Goal: Use online tool/utility: Use online tool/utility

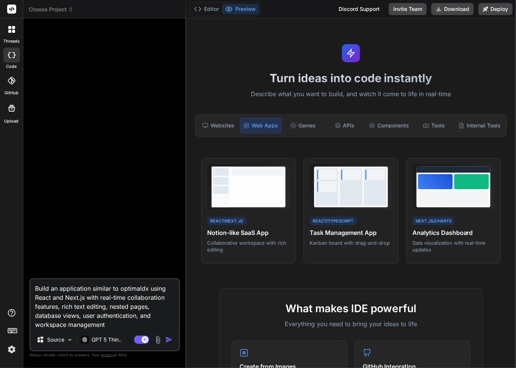
click at [99, 308] on textarea "Build an application similar to optimaldx using React and Next.js with real-tim…" at bounding box center [105, 304] width 148 height 50
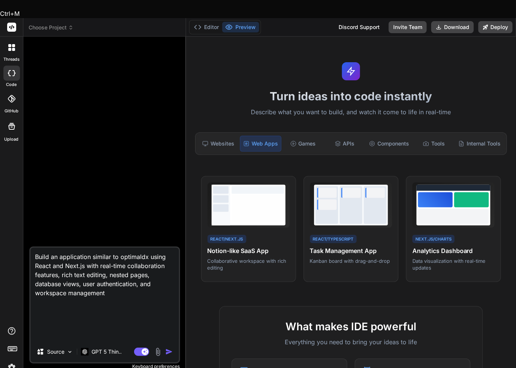
type textarea "Lorem IpsumdolOrs Ame — consec, adipi-el-seddo EI tempor inc u labo-etdolorem a…"
type textarea "x"
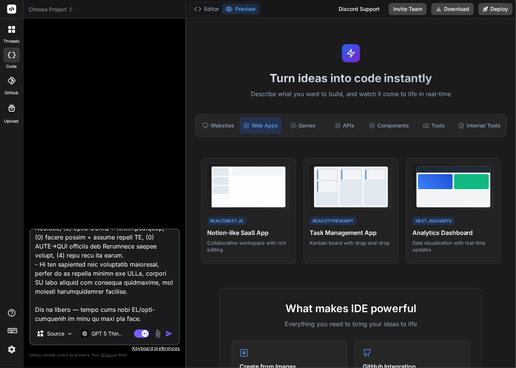
scroll to position [5080, 0]
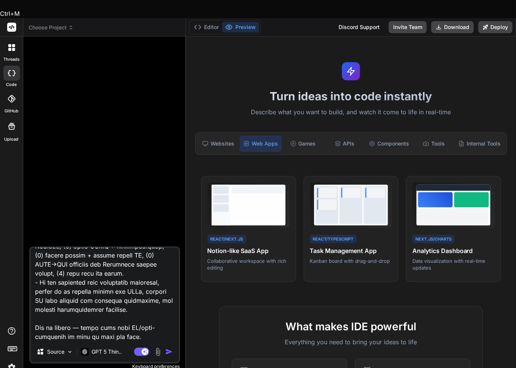
drag, startPoint x: 143, startPoint y: 317, endPoint x: 22, endPoint y: 306, distance: 121.0
click at [22, 306] on div "threads code GitHub Upload Choose Project Created with Pixso. Bind AI Web Searc…" at bounding box center [258, 202] width 516 height 368
click at [114, 311] on textarea at bounding box center [105, 293] width 148 height 93
drag, startPoint x: 134, startPoint y: 317, endPoint x: 17, endPoint y: 308, distance: 117.4
click at [17, 308] on div "threads code GitHub Upload Choose Project Created with Pixso. Bind AI Web Searc…" at bounding box center [258, 202] width 516 height 368
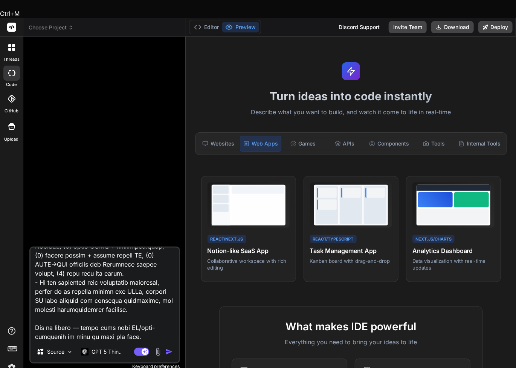
type textarea "Build WellnessLab Pro — single, ready-to-paste AI prompt for a code-generator o…"
type textarea "x"
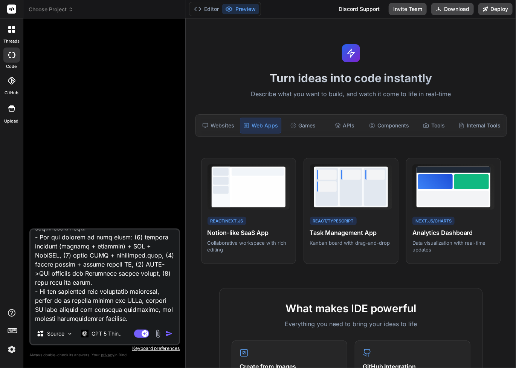
type textarea "Build WellnessLab Pro — single, ready-to-paste AI prompt for a code-generator o…"
type textarea "x"
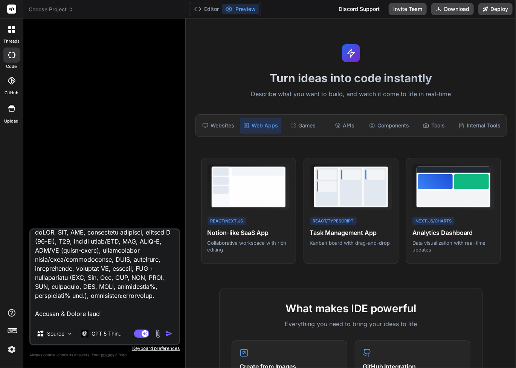
scroll to position [0, 0]
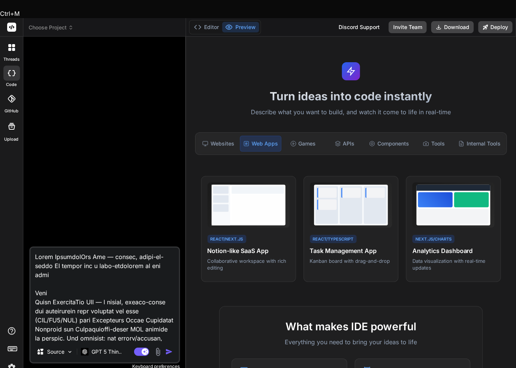
drag, startPoint x: 51, startPoint y: 258, endPoint x: 23, endPoint y: 230, distance: 39.1
click at [23, 230] on div "Bind AI Web Search Created with Pixso. Code Generator Source GPT 5 Thin.. Agent…" at bounding box center [104, 211] width 163 height 349
type textarea "Goal Build WellnessLab Pro — a secure, clinic-grade web application that conver…"
type textarea "x"
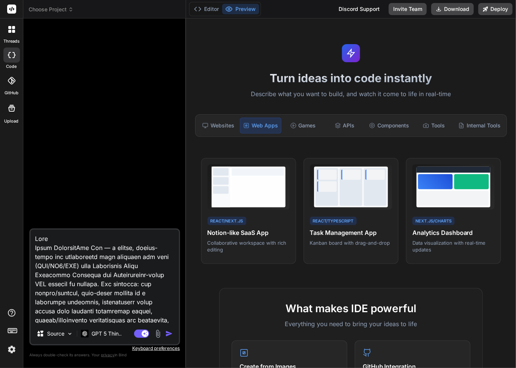
type textarea "Goal Build WellnessLab Pro — a secure, clinic-grade web application that conver…"
type textarea "x"
type textarea "Goal Build WellnessLab Pro — a secure, clinic-grade web application that conver…"
click at [158, 334] on img at bounding box center [158, 333] width 9 height 9
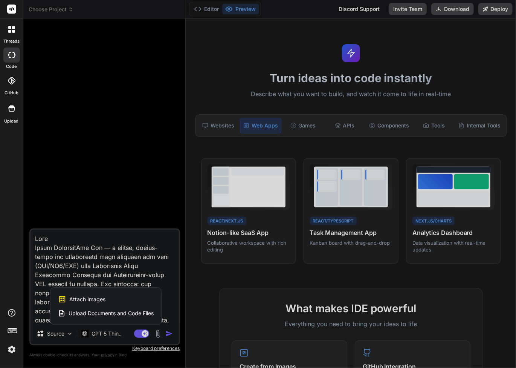
click at [116, 313] on span "Upload Documents and Code Files" at bounding box center [111, 313] width 85 height 8
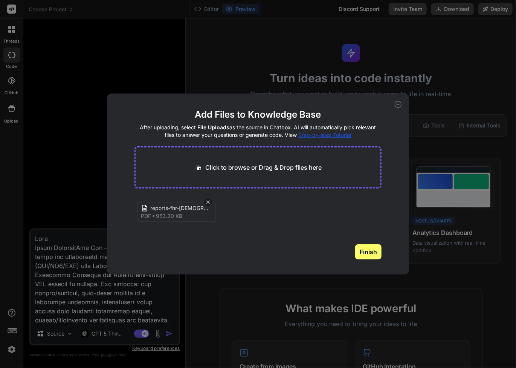
click at [366, 252] on button "Finish" at bounding box center [368, 251] width 26 height 15
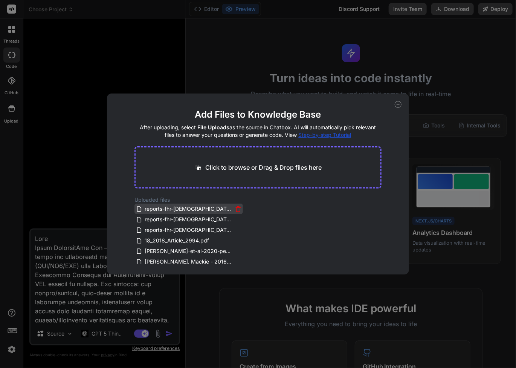
click at [235, 209] on icon at bounding box center [238, 209] width 6 height 6
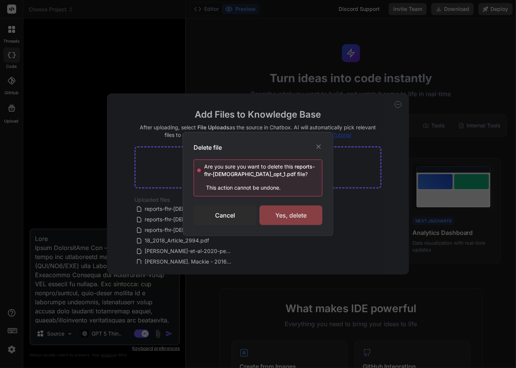
click at [277, 217] on div "Yes, delete" at bounding box center [290, 215] width 63 height 20
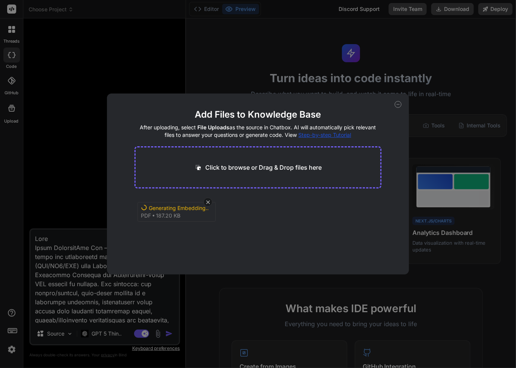
click at [220, 167] on p "Click to browse or Drag & Drop files here" at bounding box center [263, 167] width 116 height 9
click at [158, 242] on div "Generating Embedding... pdf 187.20 KB" at bounding box center [257, 220] width 247 height 48
click at [226, 228] on div "Generating Embedding... pdf 187.20 KB" at bounding box center [257, 220] width 247 height 48
click at [164, 69] on div "Add Files to Knowledge Base After uploading, select File Uploads as the source …" at bounding box center [258, 184] width 516 height 368
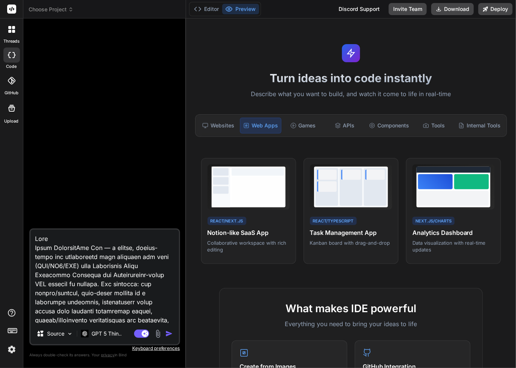
click at [158, 336] on img at bounding box center [158, 333] width 9 height 9
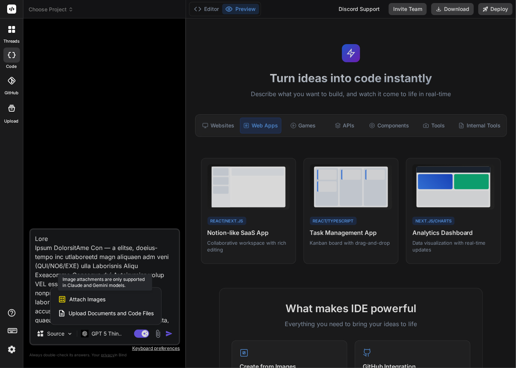
click at [104, 299] on span "Attach Images" at bounding box center [87, 299] width 36 height 8
click at [88, 299] on span "Attach Images" at bounding box center [87, 299] width 36 height 8
click at [113, 334] on div at bounding box center [258, 184] width 516 height 368
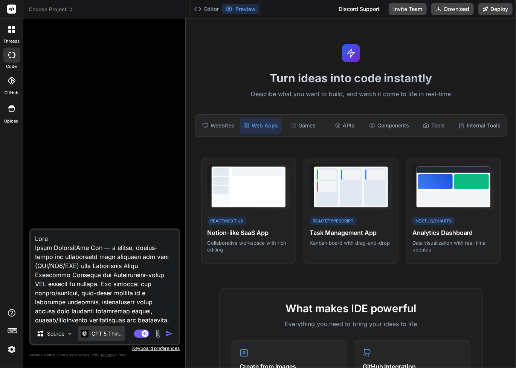
click at [100, 334] on p "GPT 5 Thin.." at bounding box center [107, 333] width 30 height 8
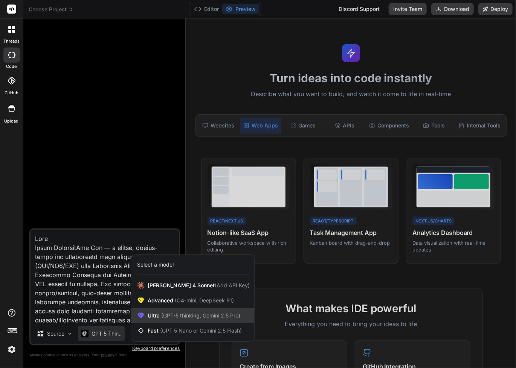
click at [168, 317] on span "(GPT-5 thinking, Gemini 2.5 Pro)" at bounding box center [200, 315] width 81 height 6
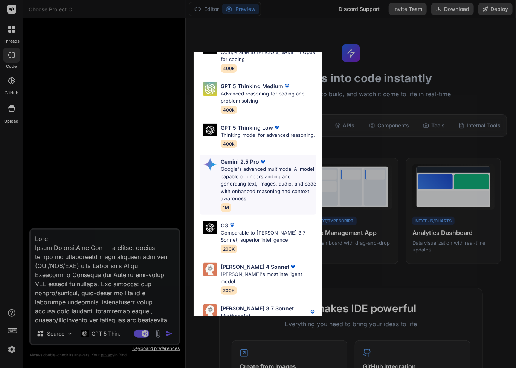
scroll to position [105, 0]
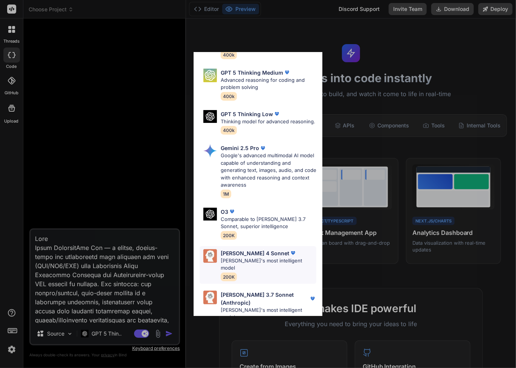
click at [285, 264] on div "Claude 4 Sonnet Claude's most intelligent model 200K" at bounding box center [269, 265] width 96 height 32
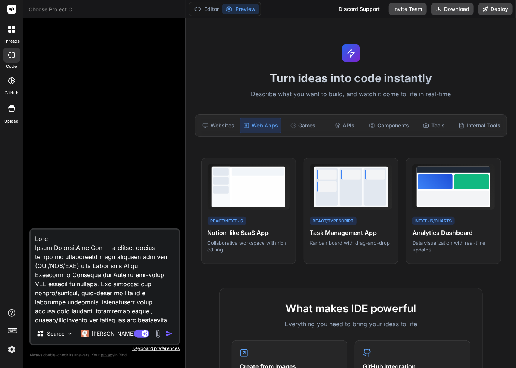
click at [157, 333] on img at bounding box center [158, 333] width 9 height 9
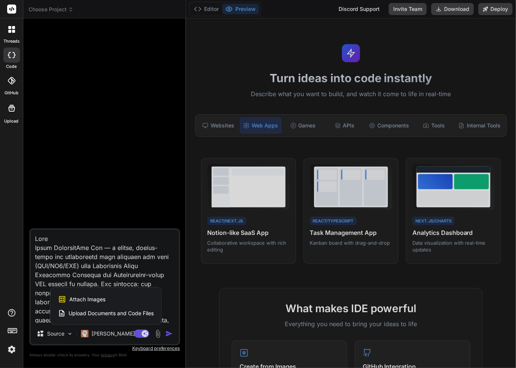
click at [139, 298] on div "Attach Images Image attachments are only supported in Claude and Gemini models." at bounding box center [106, 299] width 96 height 14
type textarea "x"
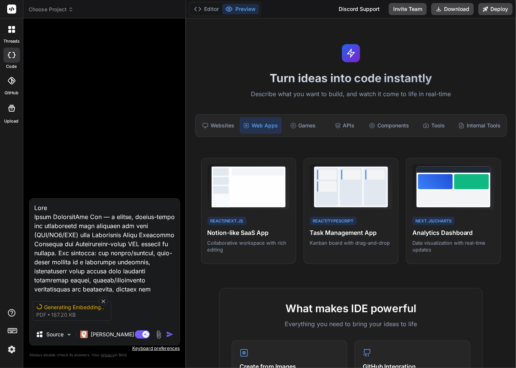
type input "C:\fakepath\WellnessLab Pro.png"
click at [98, 299] on icon at bounding box center [100, 301] width 6 height 6
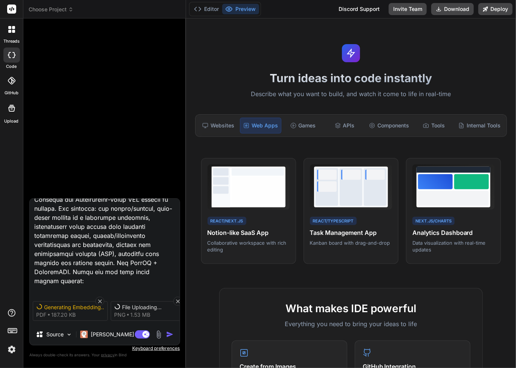
scroll to position [45, 0]
click at [158, 334] on img at bounding box center [158, 334] width 9 height 9
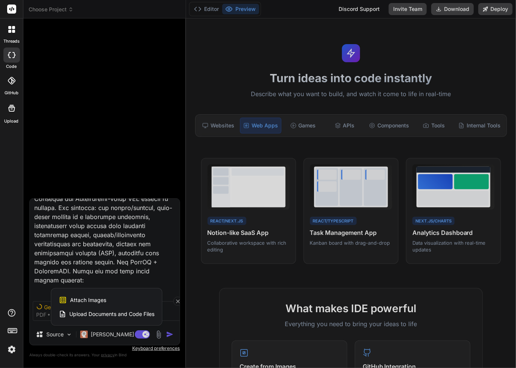
click at [117, 311] on span "Upload Documents and Code Files" at bounding box center [111, 314] width 85 height 8
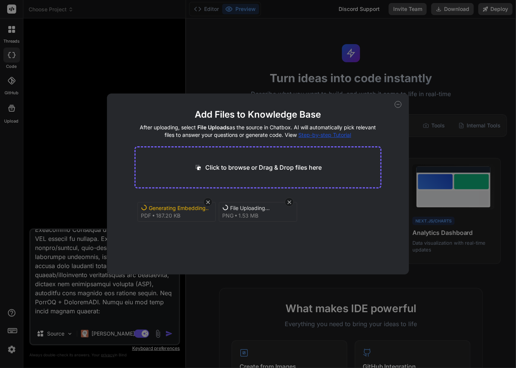
click at [79, 161] on div "Add Files to Knowledge Base After uploading, select File Uploads as the source …" at bounding box center [258, 184] width 516 height 368
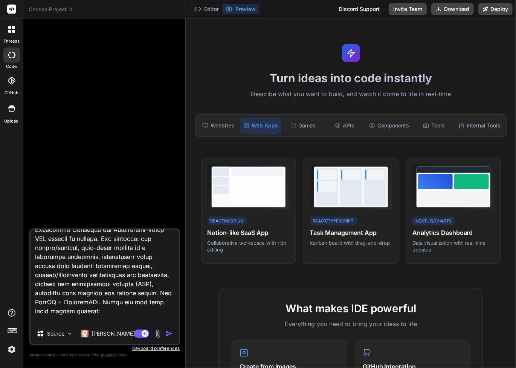
click at [136, 299] on textarea at bounding box center [105, 275] width 148 height 93
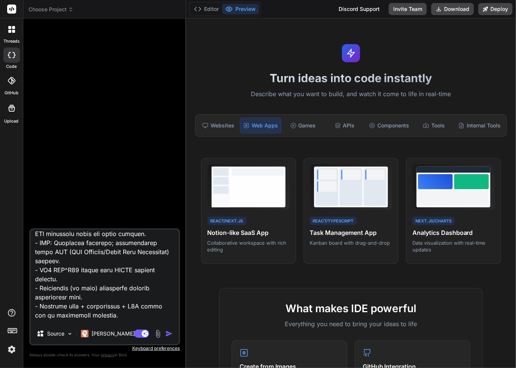
scroll to position [0, 0]
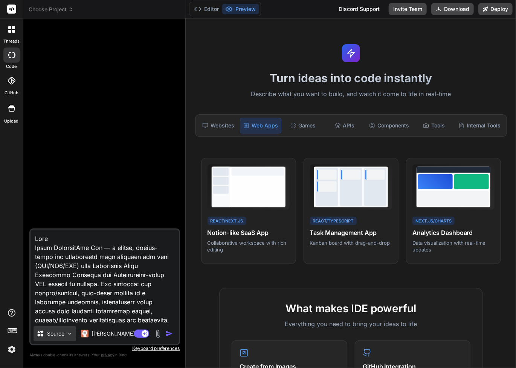
click at [61, 334] on p "Source" at bounding box center [55, 333] width 17 height 8
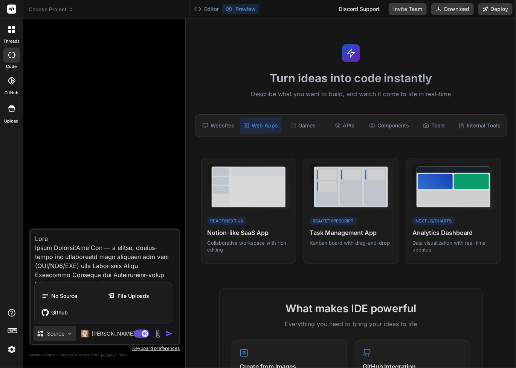
click at [61, 335] on div at bounding box center [258, 184] width 516 height 368
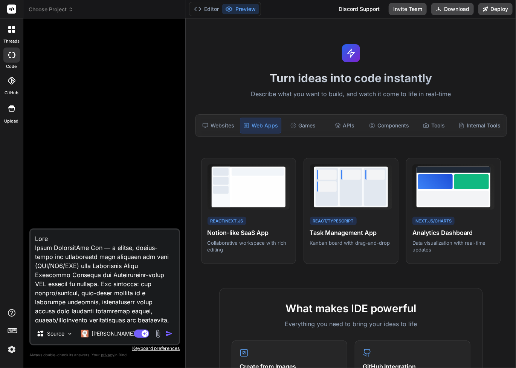
click at [158, 334] on img at bounding box center [158, 333] width 9 height 9
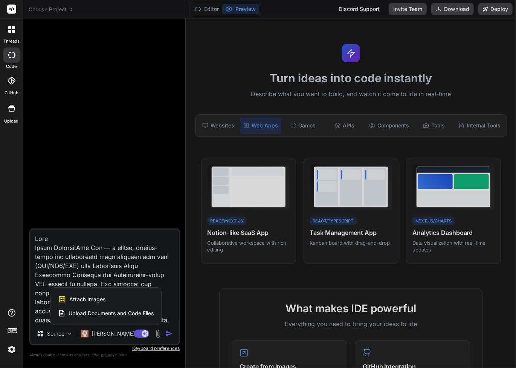
click at [105, 300] on div "Attach Images Image attachments are only supported in Claude and Gemini models." at bounding box center [106, 299] width 96 height 14
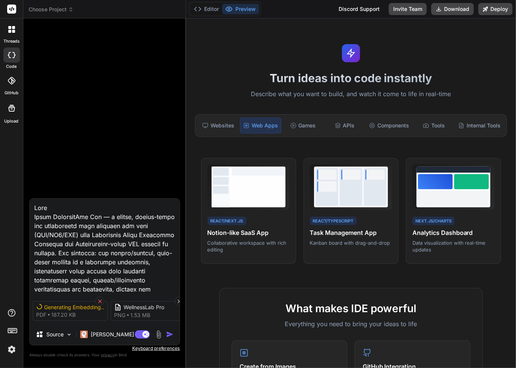
click at [98, 299] on icon at bounding box center [100, 301] width 6 height 6
click at [158, 334] on img at bounding box center [158, 334] width 9 height 9
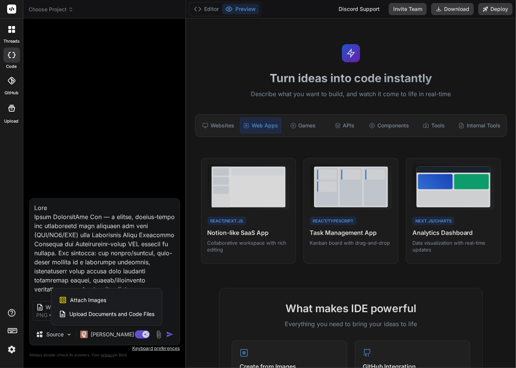
click at [132, 314] on span "Upload Documents and Code Files" at bounding box center [111, 314] width 85 height 8
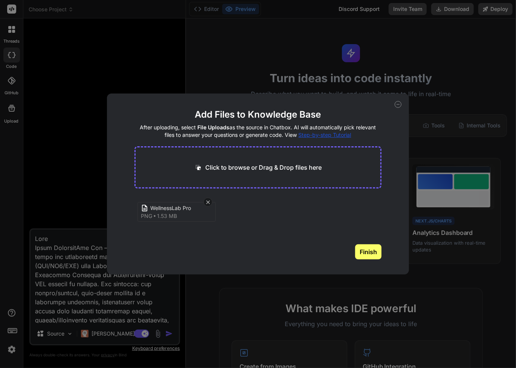
click at [398, 104] on icon at bounding box center [398, 104] width 3 height 0
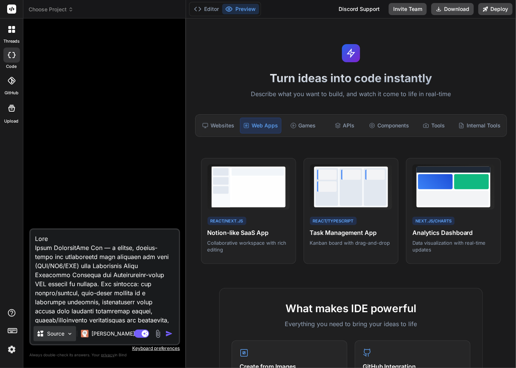
click at [58, 331] on p "Source" at bounding box center [55, 333] width 17 height 8
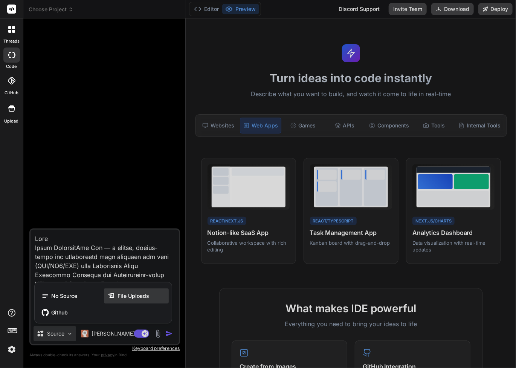
click at [124, 296] on span "File Uploads" at bounding box center [133, 296] width 32 height 8
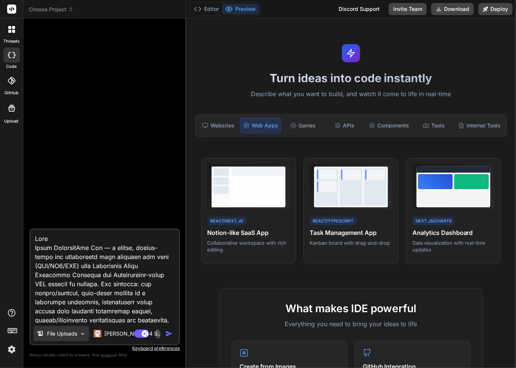
click at [75, 336] on p "File Uploads" at bounding box center [62, 333] width 30 height 8
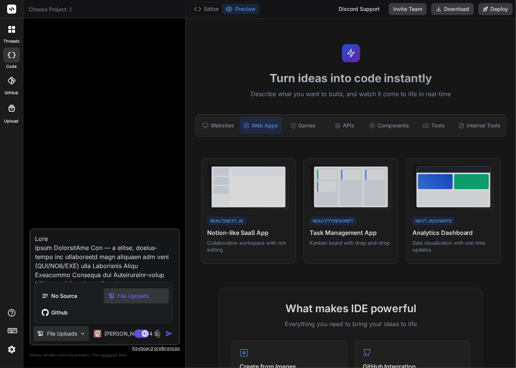
click at [127, 296] on span "File Uploads" at bounding box center [133, 296] width 32 height 8
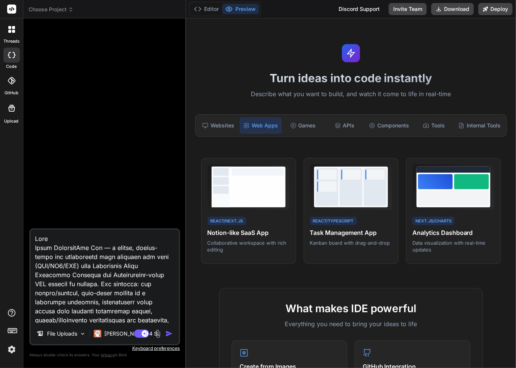
click at [157, 334] on img at bounding box center [158, 333] width 9 height 9
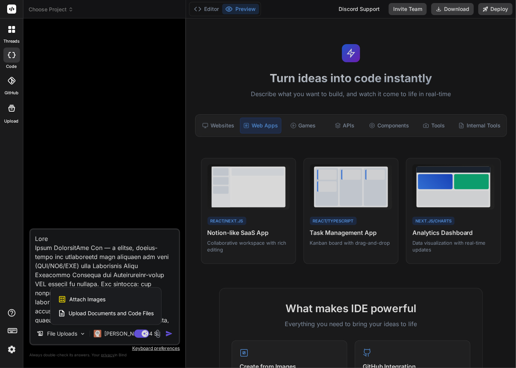
click at [118, 312] on span "Upload Documents and Code Files" at bounding box center [111, 313] width 85 height 8
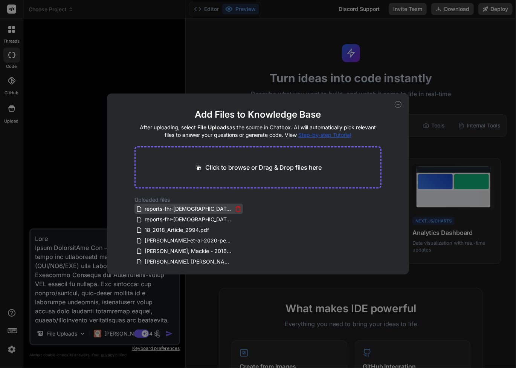
click at [191, 209] on span "reports-fhr-female_opt.pdf" at bounding box center [188, 208] width 89 height 9
click at [190, 210] on span "reports-fhr-female_opt.pdf" at bounding box center [188, 208] width 89 height 9
click at [188, 208] on span "reports-fhr-female_opt.pdf" at bounding box center [188, 208] width 89 height 9
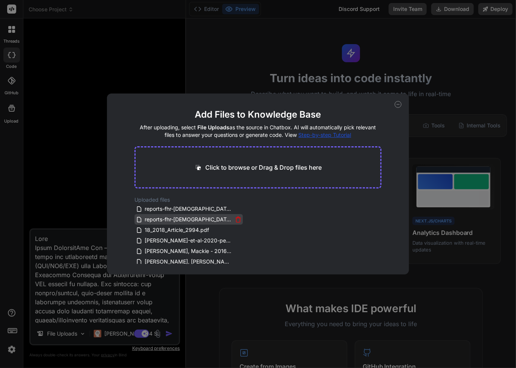
click at [185, 220] on span "reports-fhr-male_opt.pdf" at bounding box center [188, 219] width 89 height 9
click at [182, 207] on span "reports-fhr-female_opt.pdf" at bounding box center [188, 208] width 89 height 9
click at [399, 104] on icon at bounding box center [398, 104] width 7 height 7
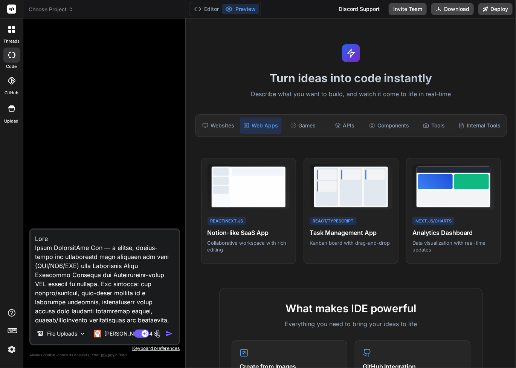
click at [159, 330] on img at bounding box center [158, 333] width 9 height 9
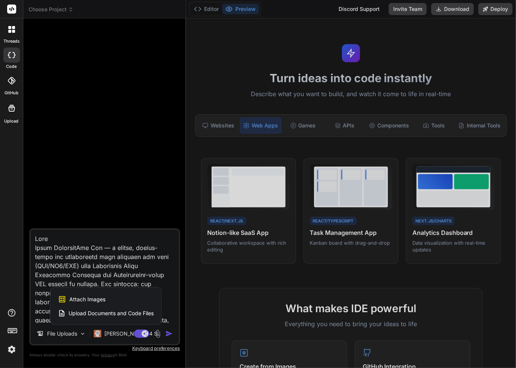
click at [117, 312] on span "Upload Documents and Code Files" at bounding box center [111, 313] width 85 height 8
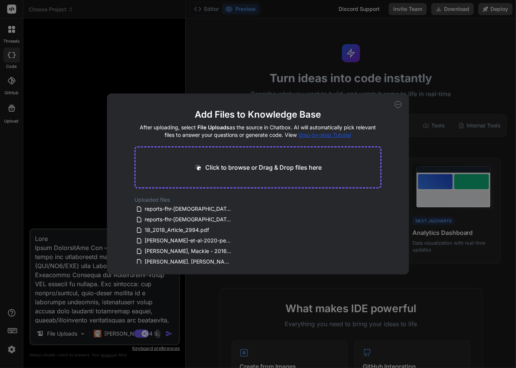
click at [400, 102] on icon at bounding box center [398, 104] width 7 height 7
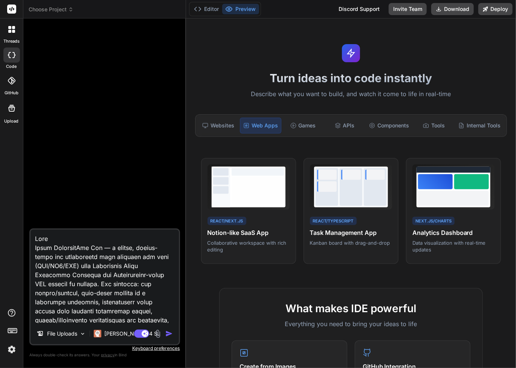
click at [158, 333] on img at bounding box center [158, 333] width 9 height 9
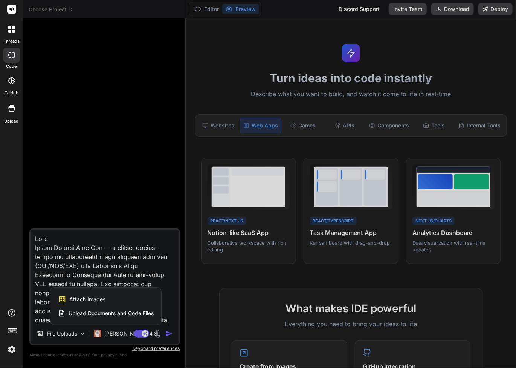
click at [117, 300] on div "Attach Images Image attachments are only supported in Claude and Gemini models." at bounding box center [106, 299] width 96 height 14
type textarea "x"
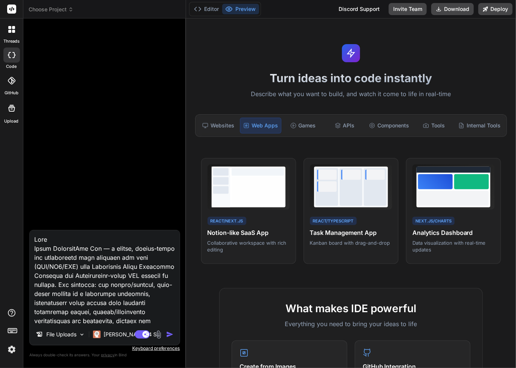
type input "C:\fakepath\WellnessLab Pro.png"
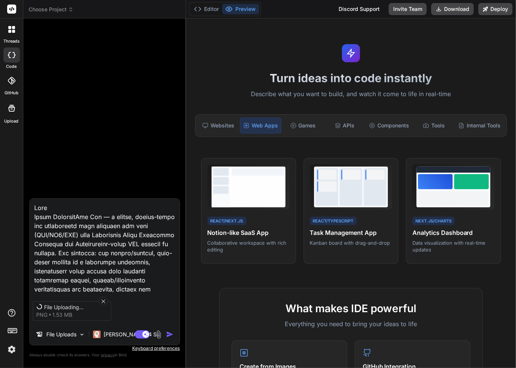
click at [158, 336] on img at bounding box center [158, 334] width 9 height 9
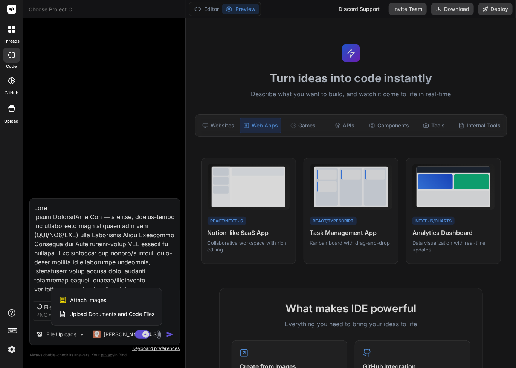
click at [136, 312] on span "Upload Documents and Code Files" at bounding box center [111, 314] width 85 height 8
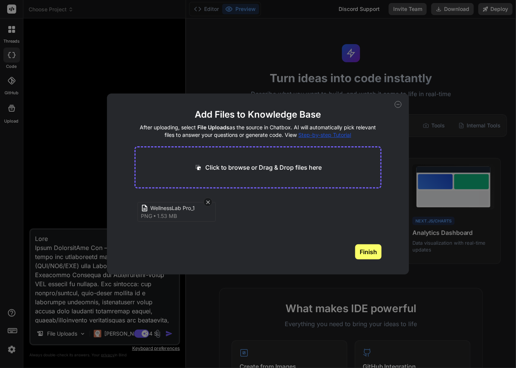
click at [369, 250] on button "Finish" at bounding box center [368, 251] width 26 height 15
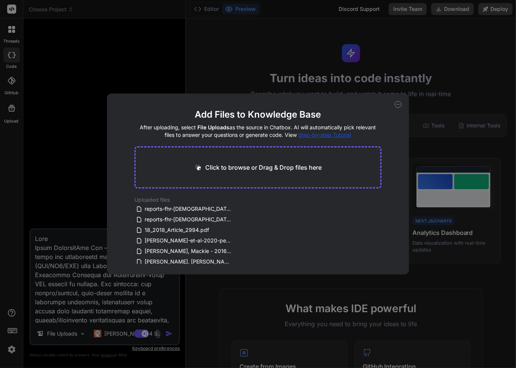
click at [401, 104] on icon at bounding box center [398, 104] width 7 height 7
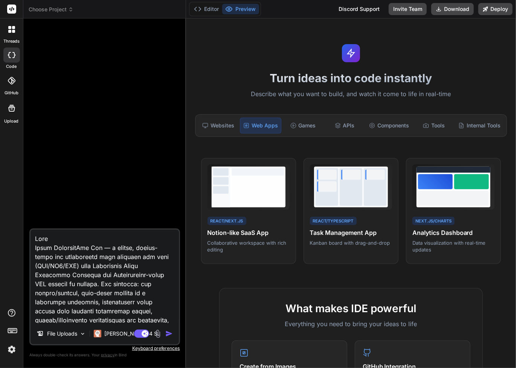
click at [157, 334] on img at bounding box center [158, 333] width 9 height 9
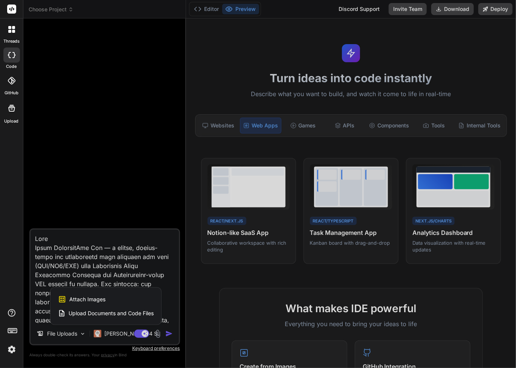
click at [122, 312] on span "Upload Documents and Code Files" at bounding box center [111, 313] width 85 height 8
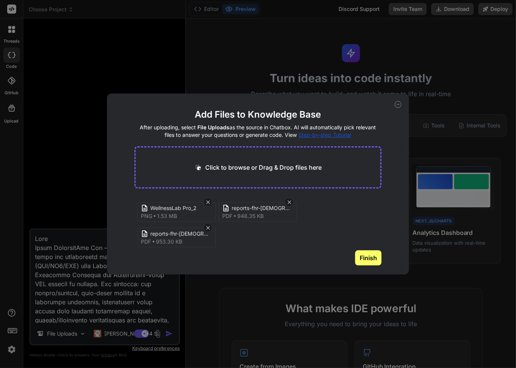
click at [368, 256] on button "Finish" at bounding box center [368, 257] width 26 height 15
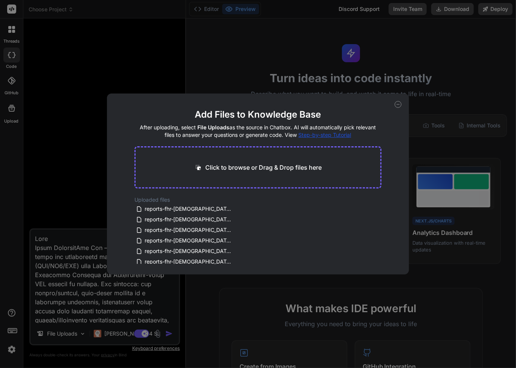
click at [397, 104] on icon at bounding box center [398, 104] width 3 height 0
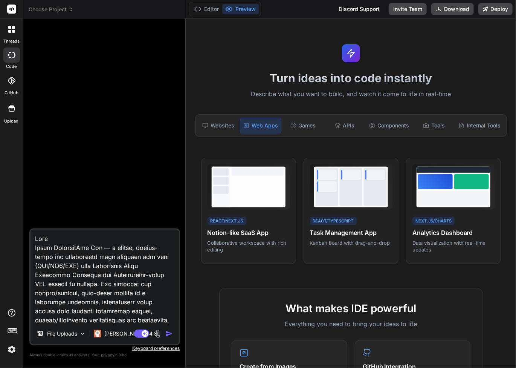
click at [170, 333] on img "button" at bounding box center [169, 333] width 8 height 8
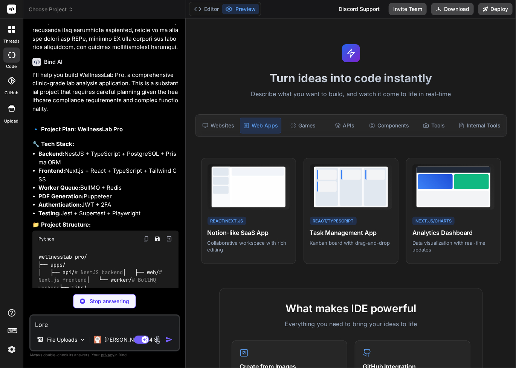
scroll to position [2972, 0]
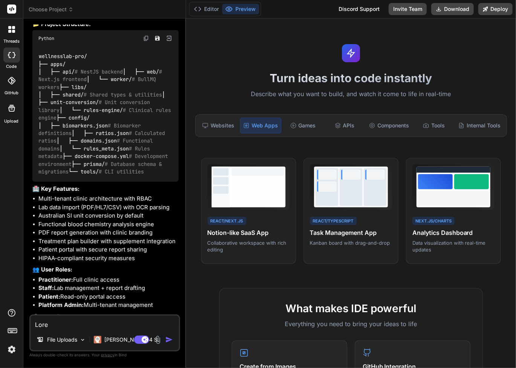
type textarea "x"
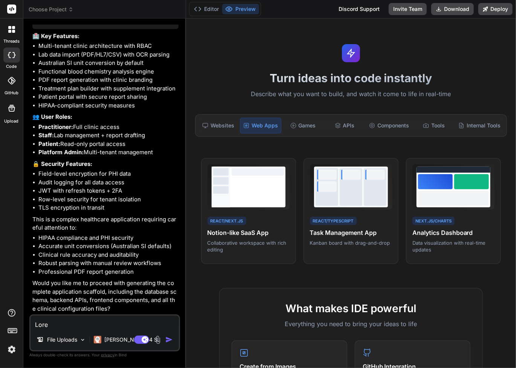
scroll to position [3372, 0]
click at [96, 324] on textarea at bounding box center [105, 322] width 148 height 14
type textarea "y"
type textarea "x"
type textarea "ye"
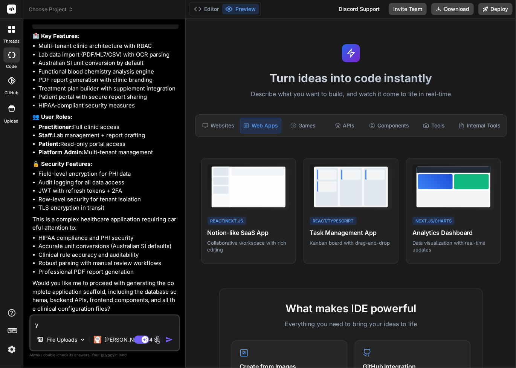
type textarea "x"
type textarea "yes"
type textarea "x"
type textarea "yes"
type textarea "x"
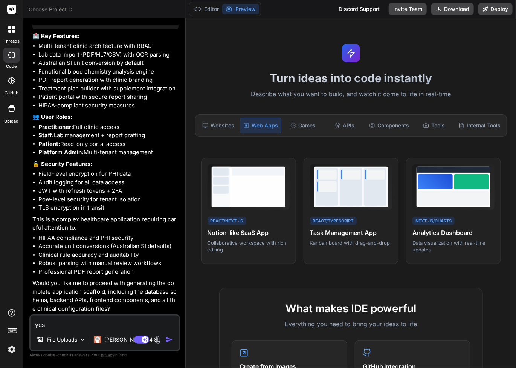
type textarea "yes p"
type textarea "x"
type textarea "yes pl"
type textarea "x"
type textarea "yes ple"
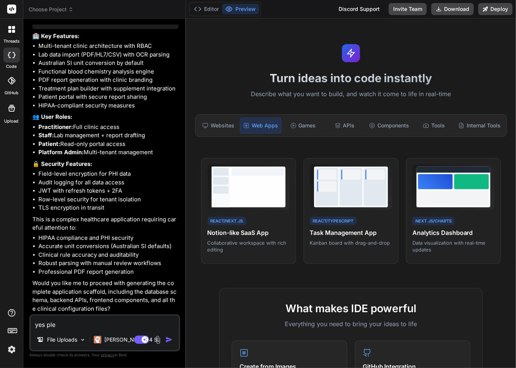
type textarea "x"
type textarea "yes plea"
type textarea "x"
type textarea "yes pleas"
type textarea "x"
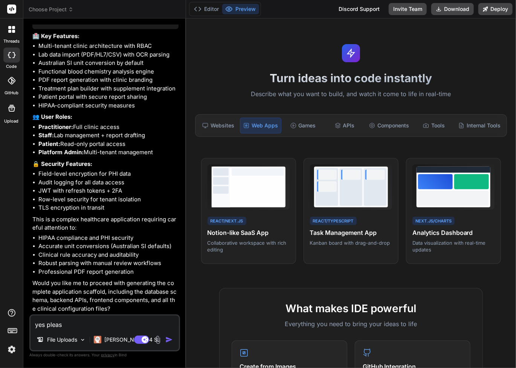
type textarea "yes please"
type textarea "x"
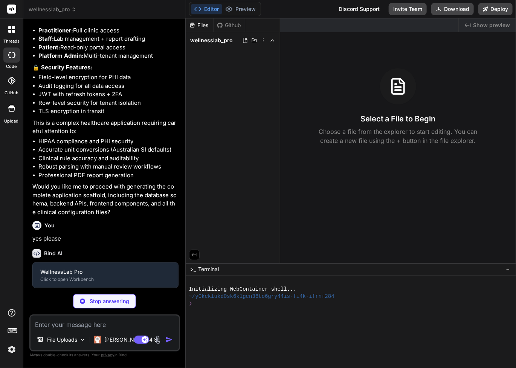
scroll to position [3451, 0]
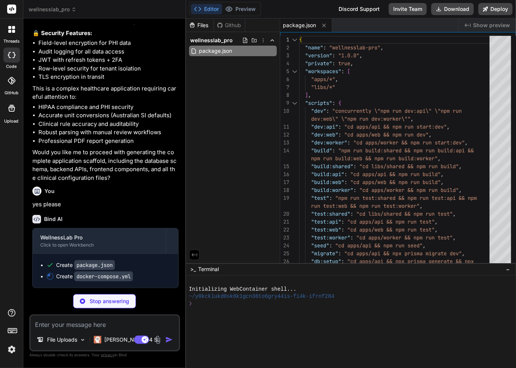
type textarea "x"
type textarea "volumes: - minio_data:/data command: server /data --console-address ":9001" vol…"
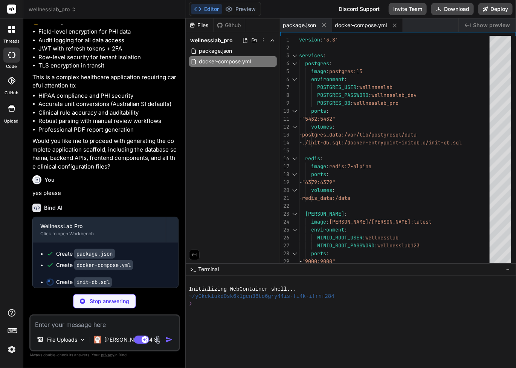
type textarea "x"
type textarea "-- Create extensions CREATE EXTENSION IF NOT EXISTS "uuid-ossp"; CREATE EXTENSI…"
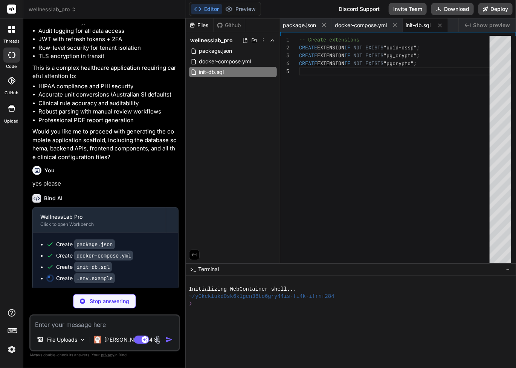
type textarea "x"
type textarea "# Sentry (Optional) SENTRY_DSN=your-sentry-dsn # App Configuration NODE_ENV=dev…"
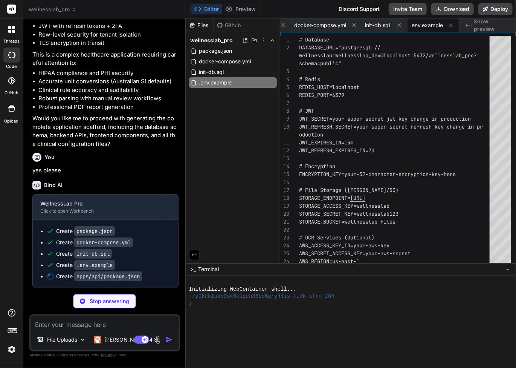
scroll to position [3537, 0]
type textarea "x"
type textarea ""ts-node": "^10.9.1", "tsconfig-paths": "^4.2.0", "typescript": "^5.3.3" } }"
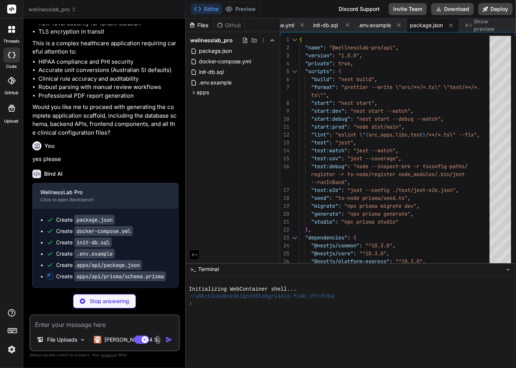
scroll to position [3548, 0]
type textarea "x"
type textarea "metadata Json? ipAddress String? @map("ip_address") userAgent String? @map("use…"
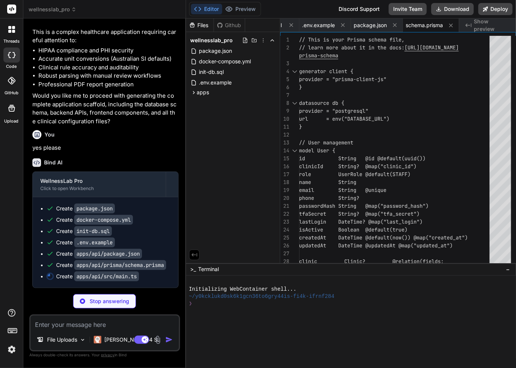
scroll to position [3559, 0]
type textarea "x"
type textarea "} const port = process.env.PORT || 3001; await app.listen(port); console.log(`🚀…"
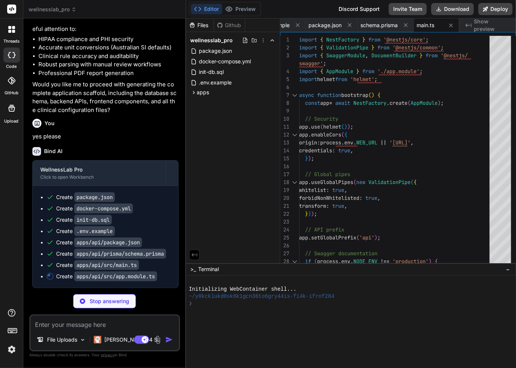
type textarea "x"
type textarea "SupplementsModule, ScheduleModule, AuditModule, FileStorageModule, ], }) export…"
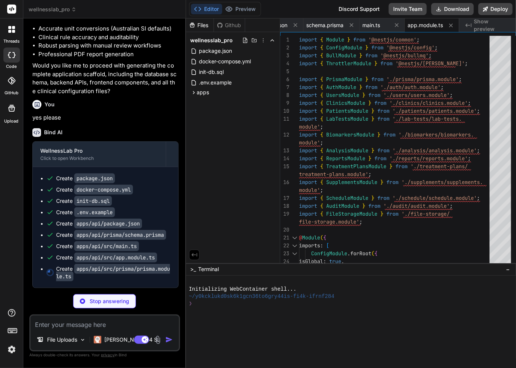
type textarea "x"
type textarea "import { Module } from '@nestjs/common'; import { PrismaService } from './prism…"
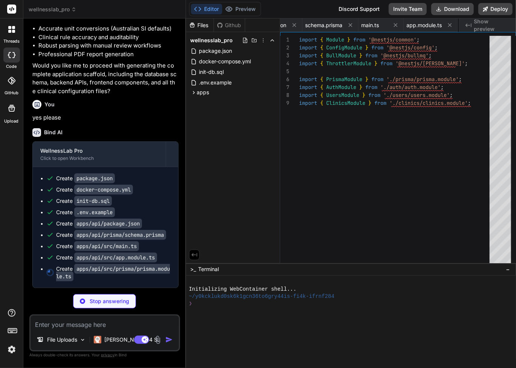
scroll to position [0, 311]
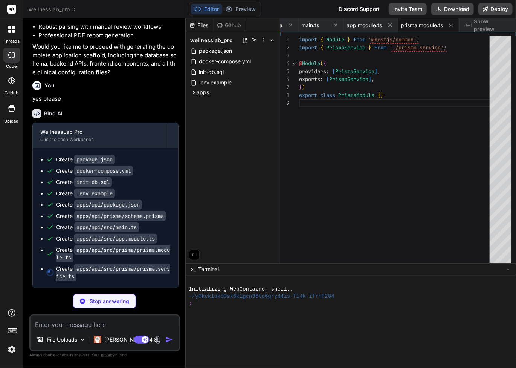
type textarea "x"
type textarea "async enableShutdownHooks(app: any) { this.$on('beforeExit', async () => { awai…"
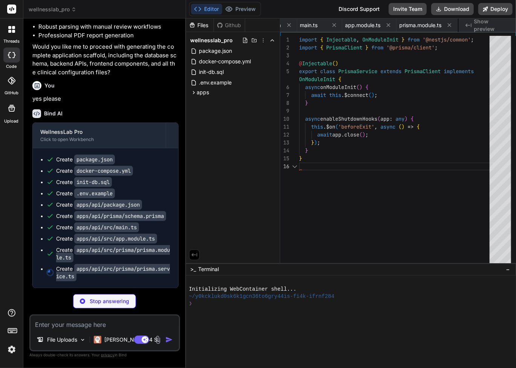
scroll to position [0, 372]
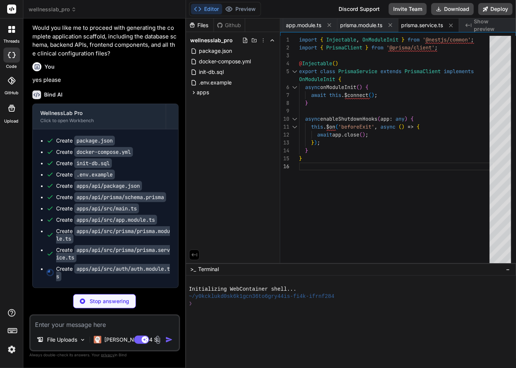
type textarea "x"
type textarea "}), }), UsersModule, ], providers: [AuthService, JwtStrategy, LocalStrategy], c…"
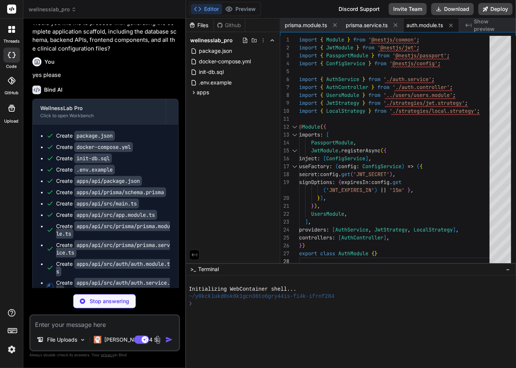
type textarea "x"
type textarea "token, window: 2, }); return { verified }; } }"
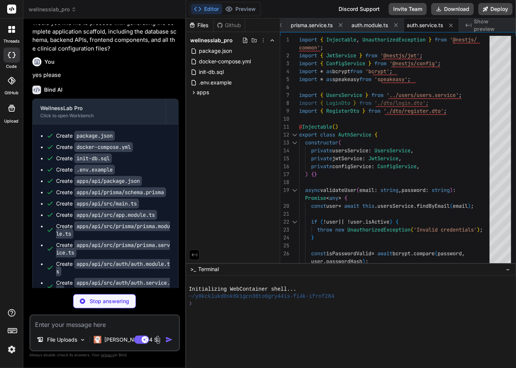
type textarea "x"
type textarea "twoFactorDto.token); } }"
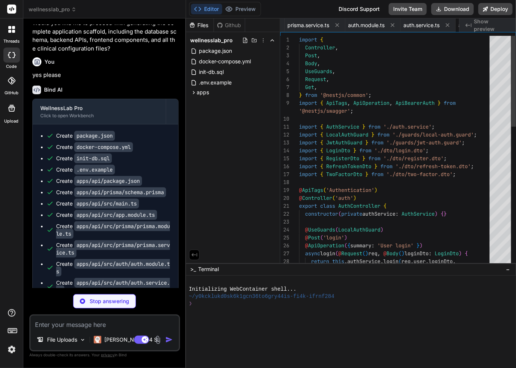
scroll to position [0, 544]
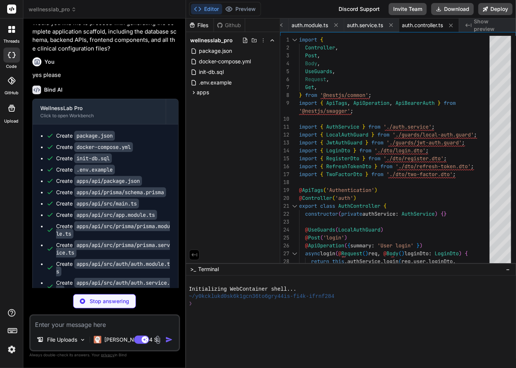
type textarea "x"
type textarea "@IsString() password: string; @ApiProperty({ required: false, example: '123456'…"
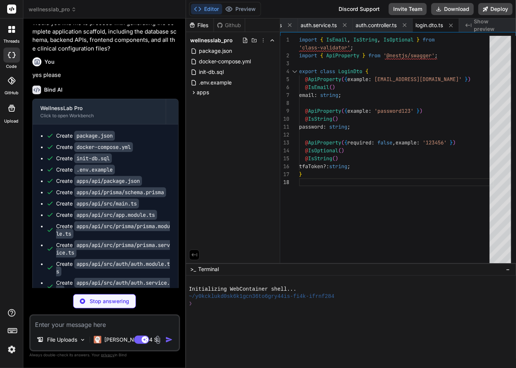
type textarea "x"
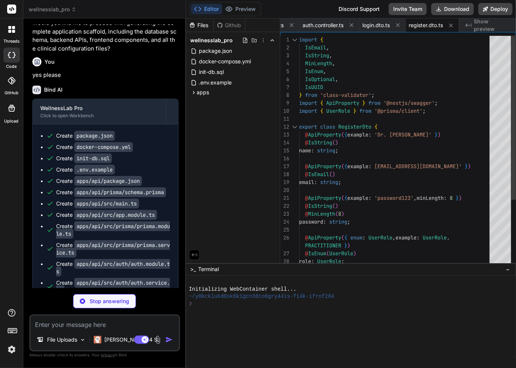
type textarea "x"
type textarea "import { IsString } from 'class-validator'; import { ApiProperty } from '@nestj…"
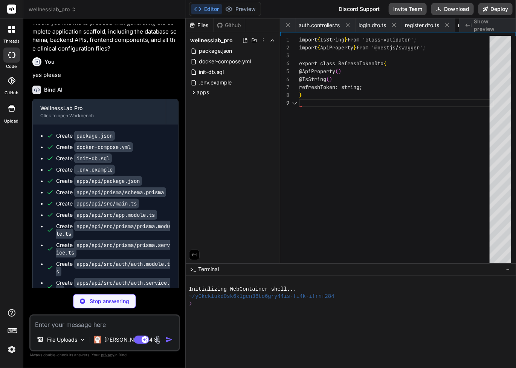
scroll to position [0, 712]
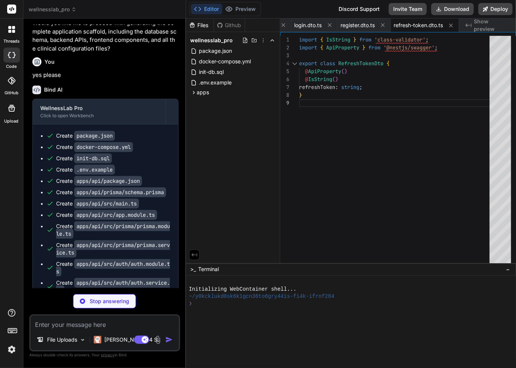
type textarea "x"
type textarea "import { IsString, Length } from 'class-validator'; import { ApiProperty } from…"
type textarea "x"
type textarea "role: payload.role, clinicId: payload.clinicId, }; } }"
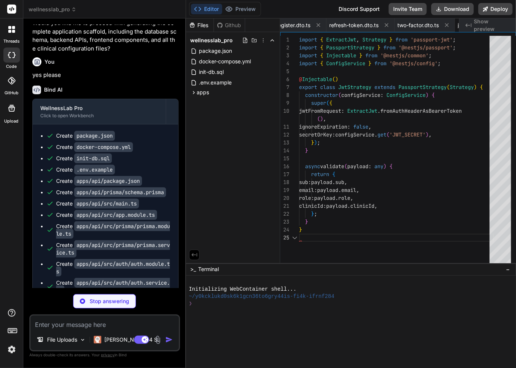
scroll to position [0, 825]
type textarea "x"
type textarea "return user; } }"
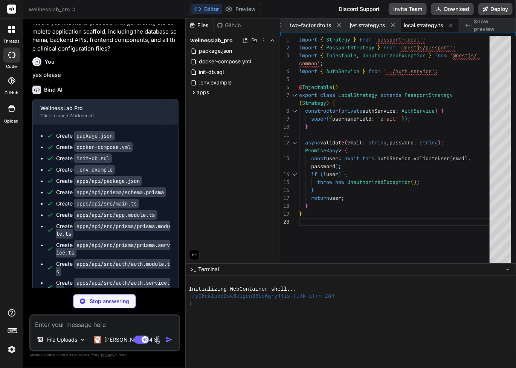
type textarea "x"
type textarea "import { Injectable } from '@nestjs/common'; import { AuthGuard } from '@nestjs…"
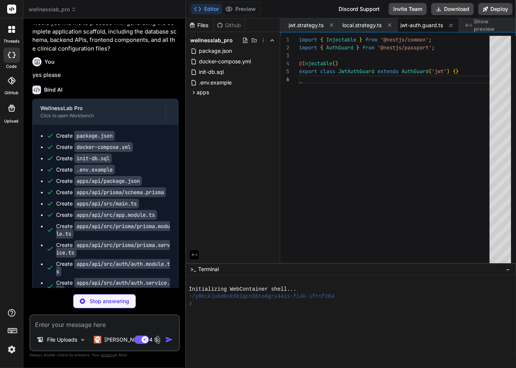
scroll to position [0, 1011]
type textarea "x"
type textarea "}) export class UsersModule {}"
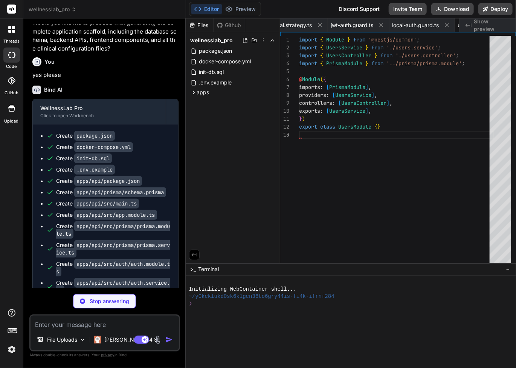
scroll to position [0, 1069]
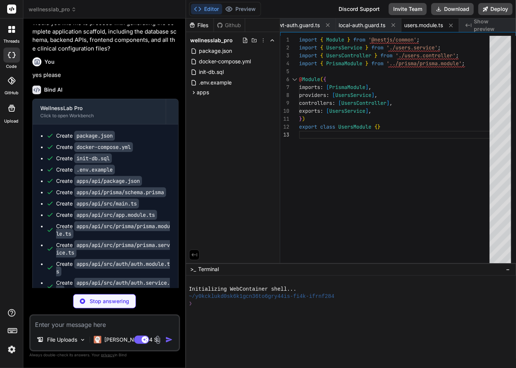
type textarea "x"
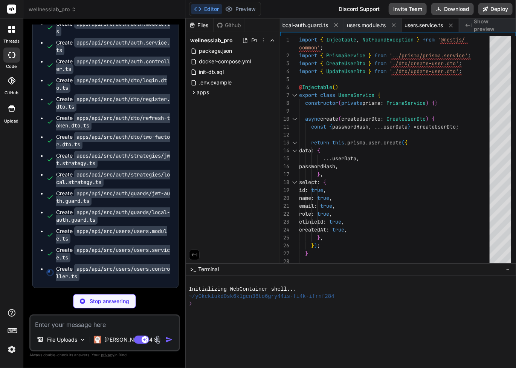
scroll to position [3872, 0]
type textarea "x"
type textarea "@ApiOperation({ summary: 'Deactivate user' }) remove(@Param('id') id: string) {…"
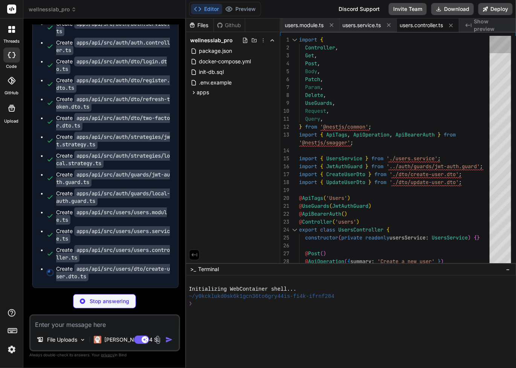
type textarea "x"
type textarea "@IsBoolean() isActive?: boolean; }"
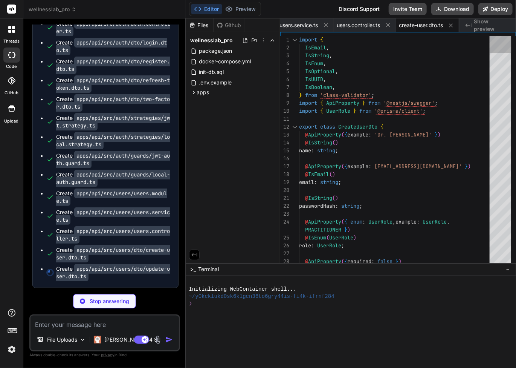
type textarea "x"
type textarea "import { PartialType } from '@nestjs/swagger'; import { CreateUserDto } from '.…"
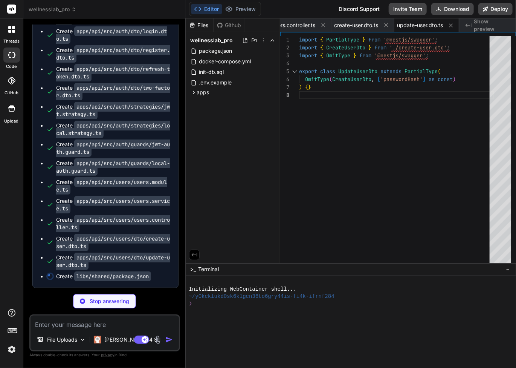
type textarea "x"
type textarea ""zod": "^3.22.4" }, "devDependencies": { "@types/jest": "^29.5.8", "jest": "^29…"
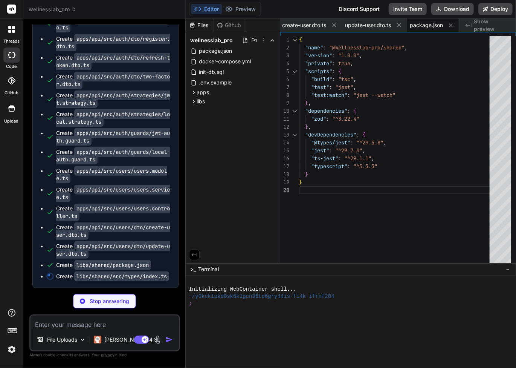
type textarea "x"
type textarea "conversionMethodVersion: string; }"
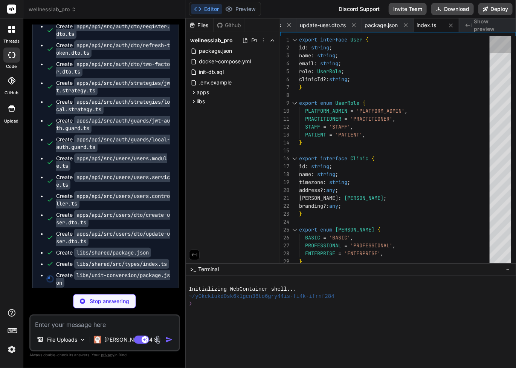
type textarea "x"
type textarea ""@wellnesslab-pro/shared": "*" }, "devDependencies": { "@types/jest": "^29.5.8"…"
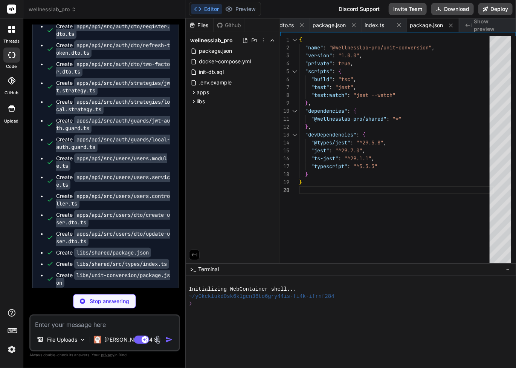
type textarea "x"
type textarea "t4: 'pmol/L', t3: 'pmol/L', }; return unitMap[biomarkerType.toLowerCase()] || '…"
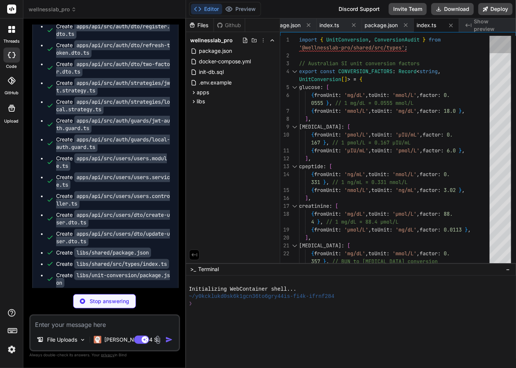
type textarea "x"
type textarea "expect(UnitConverter.getDefaultSIUnit('ferritin')).toBe('µg/L'); }); }); });"
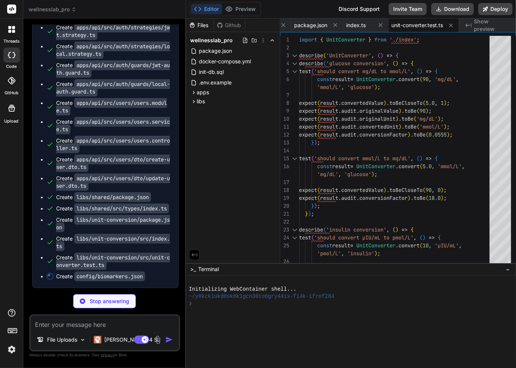
scroll to position [4007, 0]
type textarea "x"
type textarea ""pmol/L_to_ng/dL": 0.0651 }, "notes": "Inactive form of T3, metabolic brake" } …"
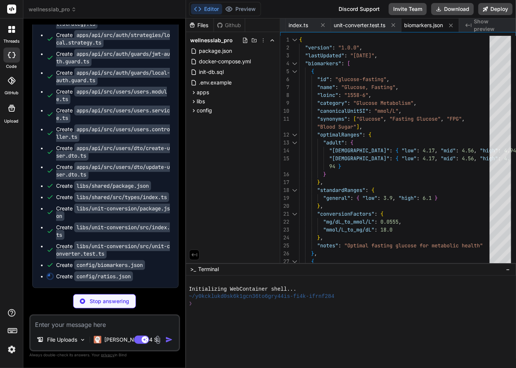
scroll to position [4019, 0]
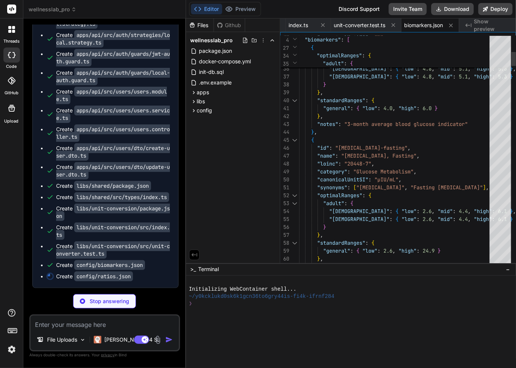
type textarea "x"
type textarea "} ] }"
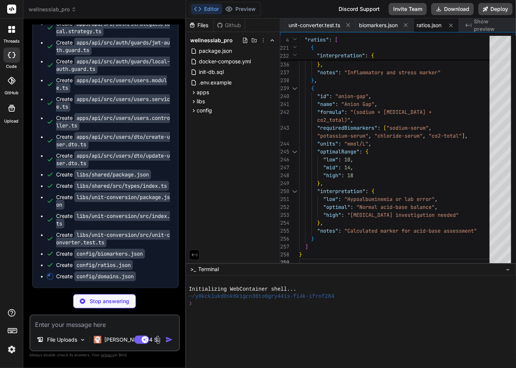
scroll to position [4030, 0]
type textarea "x"
type textarea ""probability_bands": { "possible": { "min": 50, "max": 70 }, "likely": { "min":…"
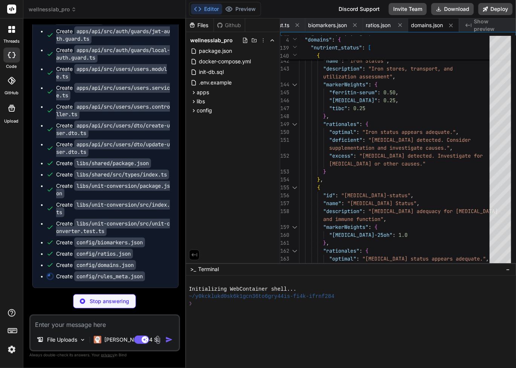
scroll to position [4041, 0]
type textarea "x"
type textarea "} } }"
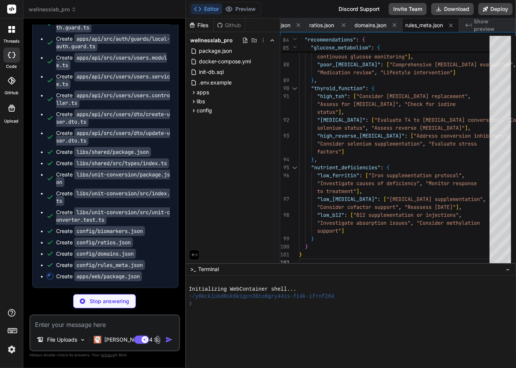
type textarea "x"
type textarea "}"
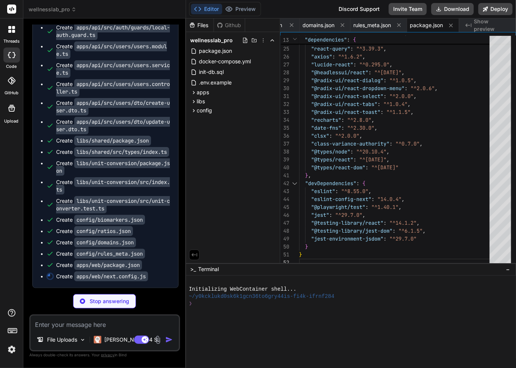
type textarea "x"
type textarea "module.exports = nextConfig;"
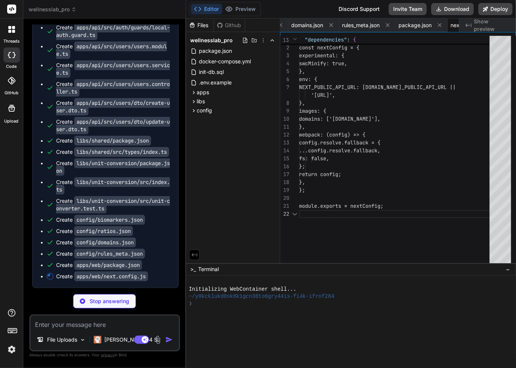
scroll to position [0, 1902]
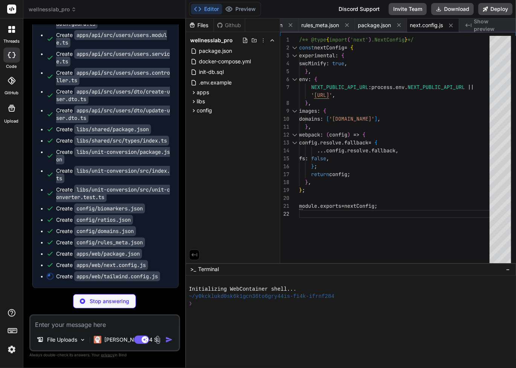
type textarea "x"
type textarea "}, }, }, plugins: [], };"
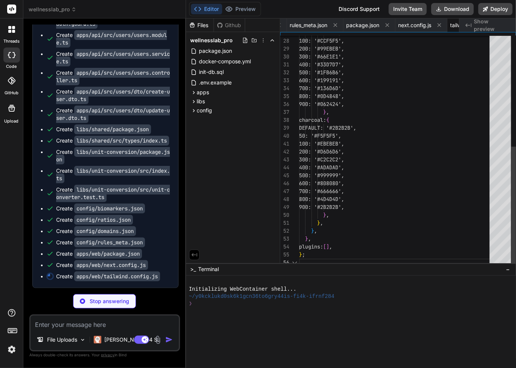
scroll to position [0, 1963]
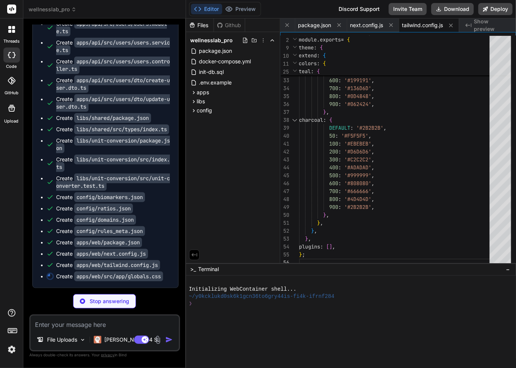
type textarea "x"
type textarea ".progress-fill { @apply h-2 rounded-full transition-all duration-300; } }"
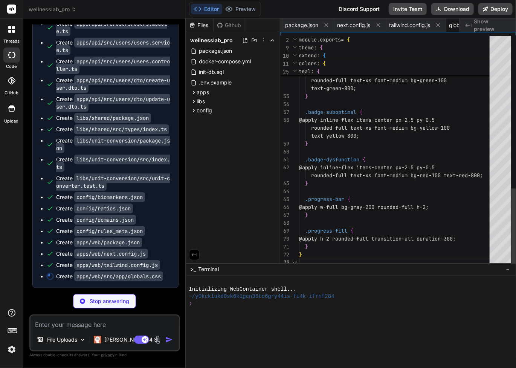
scroll to position [0, 2009]
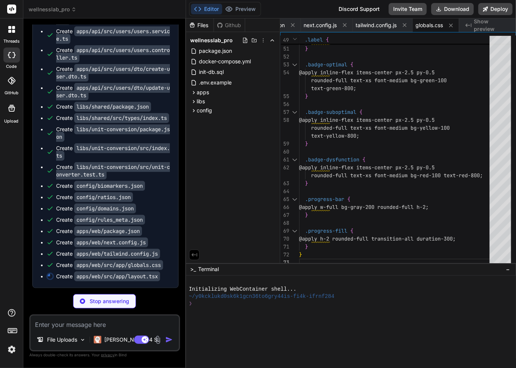
type textarea "x"
type textarea "<html lang="en"> <body className={inter.className}> <div id="root">{children}</…"
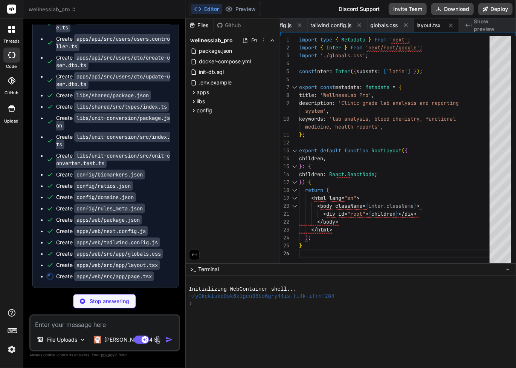
scroll to position [4109, 0]
type textarea "x"
type textarea "</div> </footer> </div> ); }"
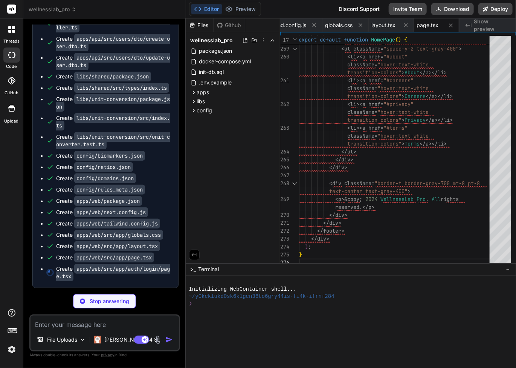
scroll to position [4128, 0]
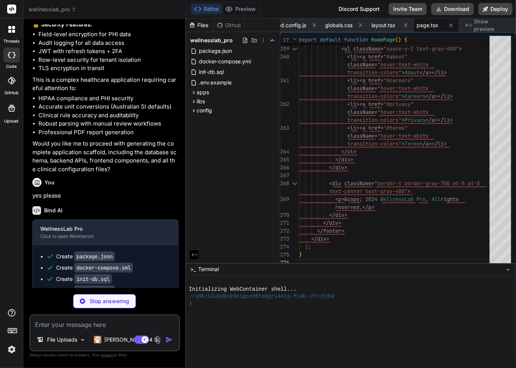
type textarea "x"
type textarea "}"
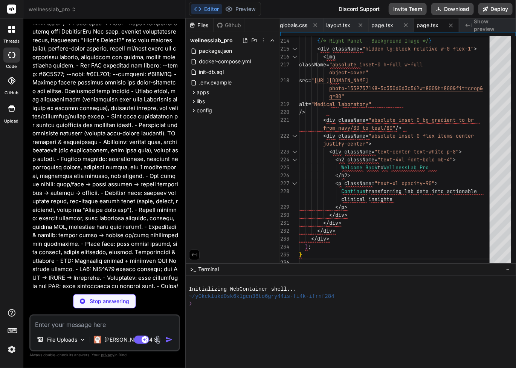
scroll to position [1983, 0]
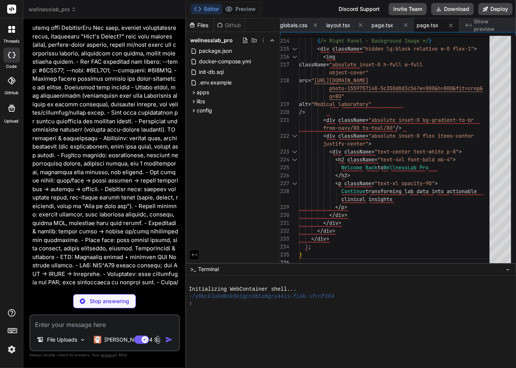
type textarea "x"
type textarea "); }"
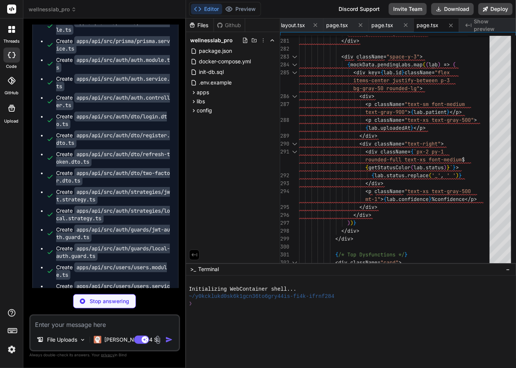
scroll to position [3731, 0]
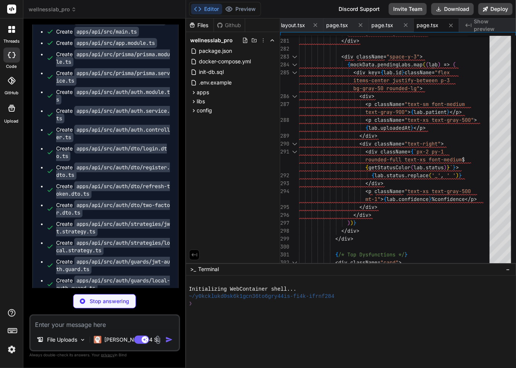
type textarea "x"
type textarea ".finally(async () => { await prisma.$disconnect(); });"
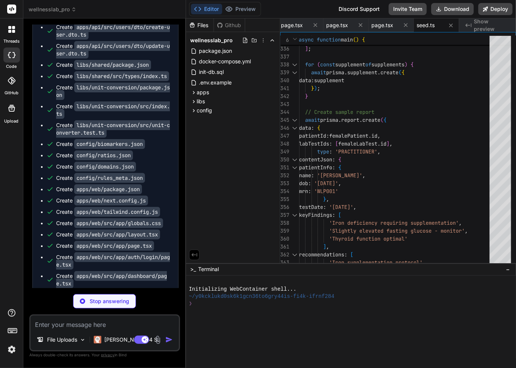
scroll to position [4169, 0]
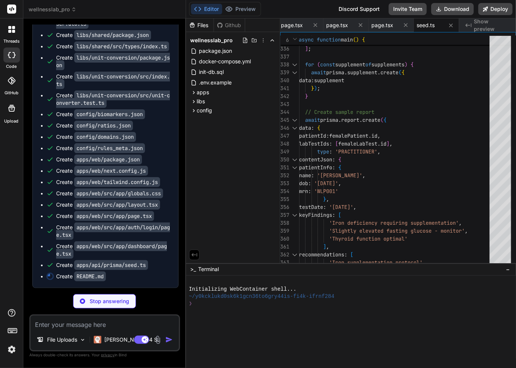
type textarea "x"
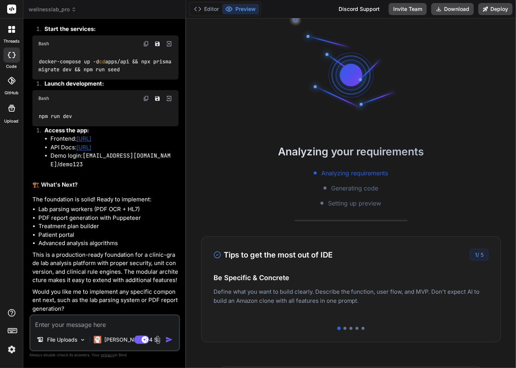
scroll to position [4981, 0]
click at [243, 10] on button "Preview" at bounding box center [240, 9] width 37 height 11
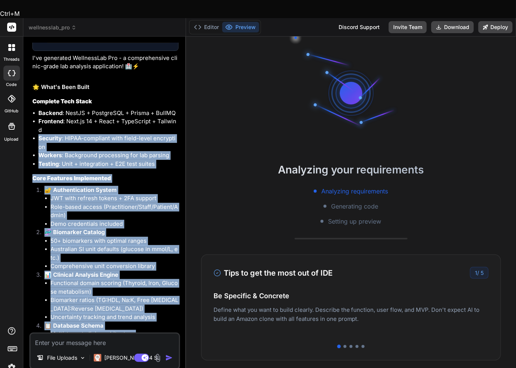
scroll to position [4504, 0]
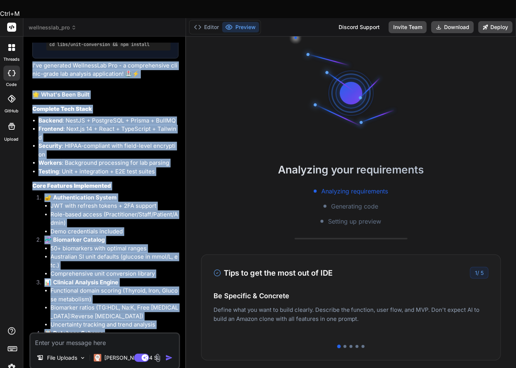
drag, startPoint x: 73, startPoint y: 308, endPoint x: 30, endPoint y: 128, distance: 185.6
click at [30, 128] on div "You Bind AI I'll help you build WellnessLab Pro, a comprehensive clinic-grade l…" at bounding box center [104, 214] width 151 height 343
copy div "I've generated WellnessLab Pro - a comprehensive clinic-grade lab analysis appl…"
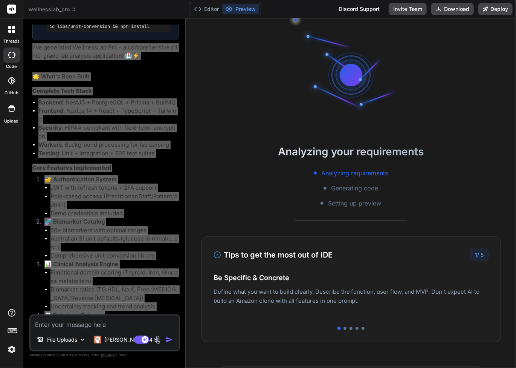
type textarea "x"
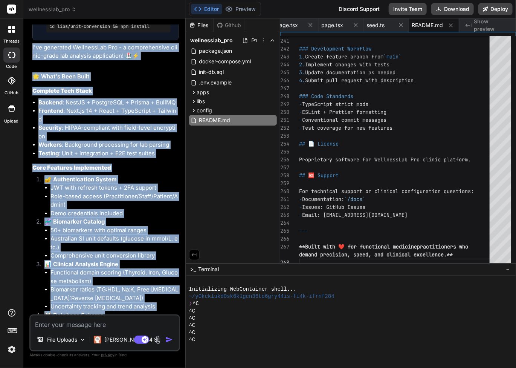
click at [152, 209] on li "Role-based access (Practitioner/Staff/Patient/Admin)" at bounding box center [114, 200] width 128 height 17
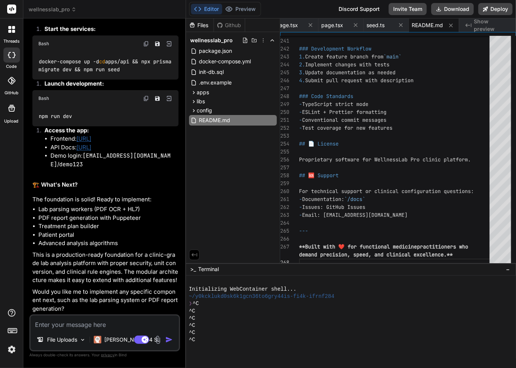
scroll to position [4981, 0]
click at [394, 27] on div "seed.ts" at bounding box center [386, 25] width 45 height 14
type textarea ".finally(async () => { await prisma.$disconnect(); });"
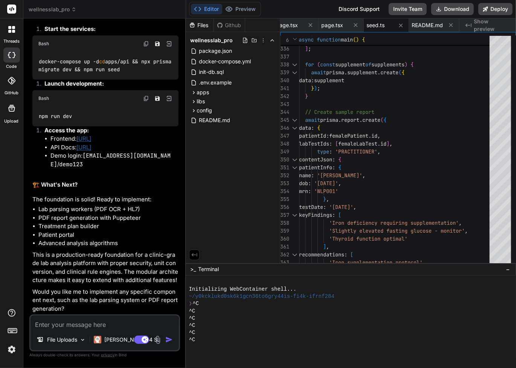
click at [482, 27] on span "Show preview" at bounding box center [492, 25] width 36 height 15
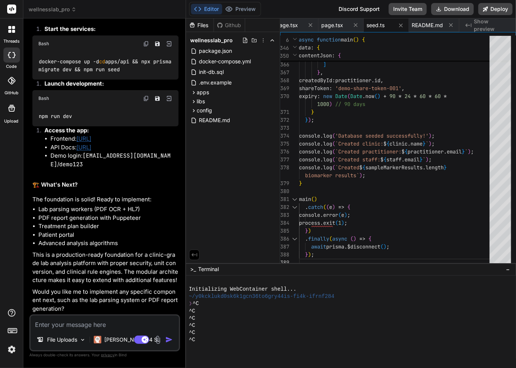
click at [194, 27] on icon at bounding box center [192, 25] width 5 height 5
click at [216, 43] on span "wellnesslab_pro" at bounding box center [212, 41] width 43 height 8
click at [87, 272] on p "This is a production-ready foundation for a clinic-grade lab analysis platform …" at bounding box center [105, 267] width 146 height 34
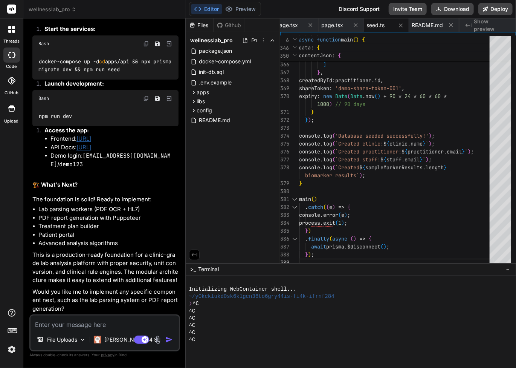
click at [91, 142] on link "[URL]" at bounding box center [83, 138] width 15 height 7
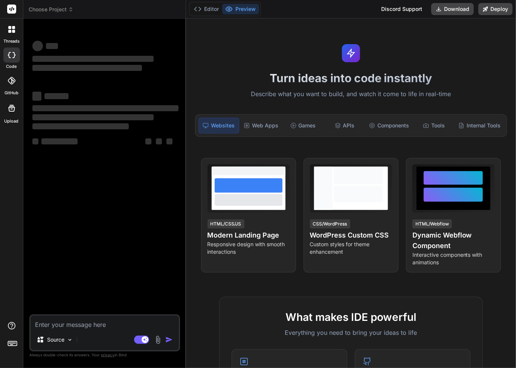
type textarea "x"
click at [72, 11] on icon at bounding box center [71, 10] width 2 height 1
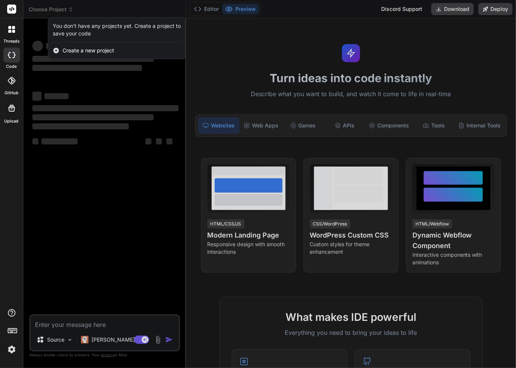
click at [72, 9] on div at bounding box center [258, 184] width 516 height 368
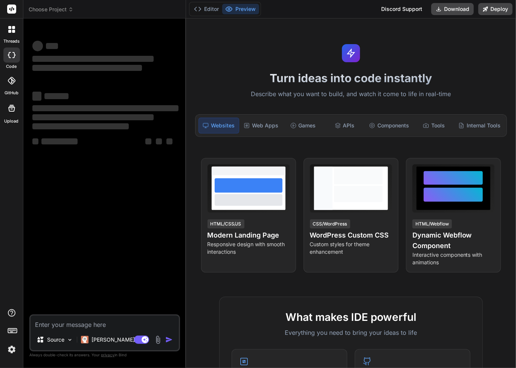
click at [70, 271] on div "‌ ‌ ‌ ‌ ‌ ‌ ‌ ‌ ‌ ‌ ‌ ‌ ‌ ‌" at bounding box center [105, 169] width 149 height 290
click at [43, 324] on textarea at bounding box center [105, 322] width 148 height 14
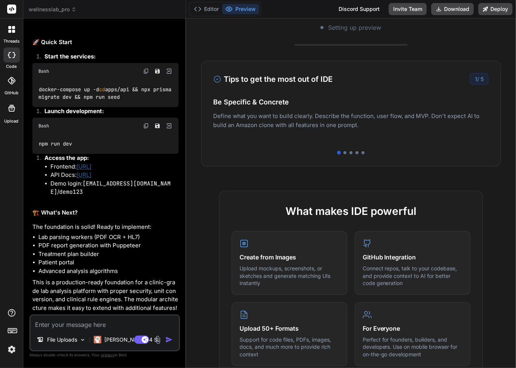
scroll to position [151, 0]
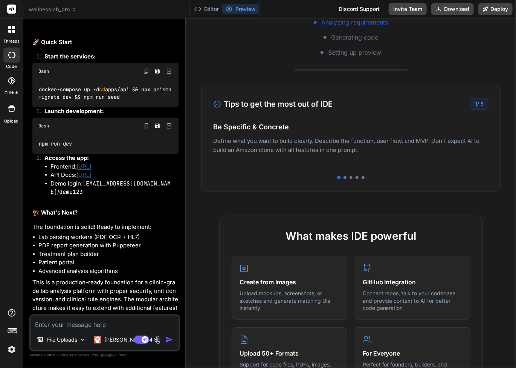
click at [397, 176] on div at bounding box center [351, 177] width 275 height 3
click at [396, 144] on p "Deploy your Next.js and React projects to Vercel. For Node.js backend, deploy t…" at bounding box center [351, 153] width 275 height 18
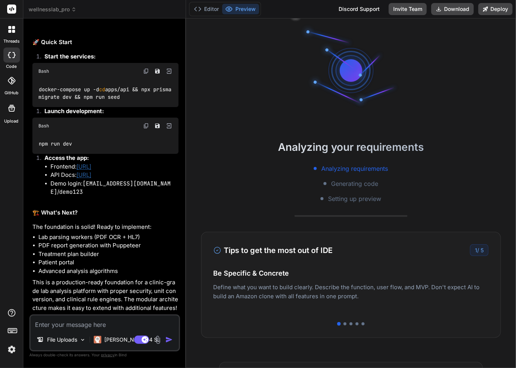
scroll to position [0, 0]
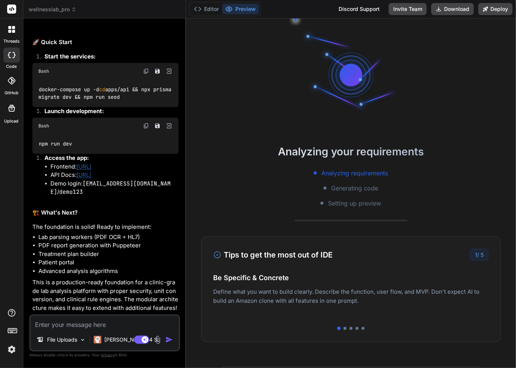
click at [95, 267] on li "Advanced analysis algorithms" at bounding box center [108, 271] width 140 height 9
click at [117, 282] on p "This is a production-ready foundation for a clinic-grade lab analysis platform …" at bounding box center [105, 295] width 146 height 34
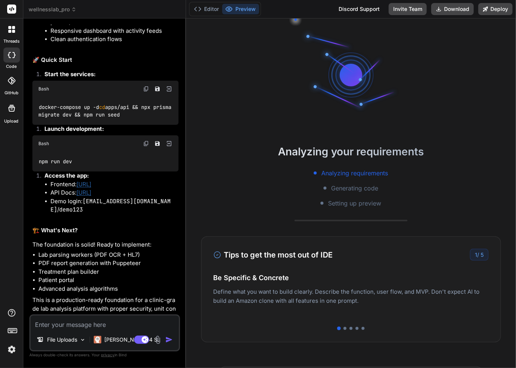
scroll to position [4232, 0]
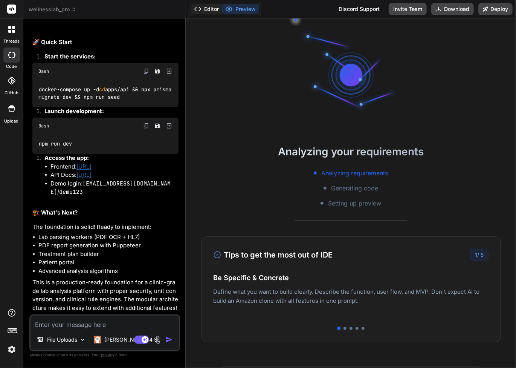
click at [206, 11] on button "Editor" at bounding box center [206, 9] width 31 height 11
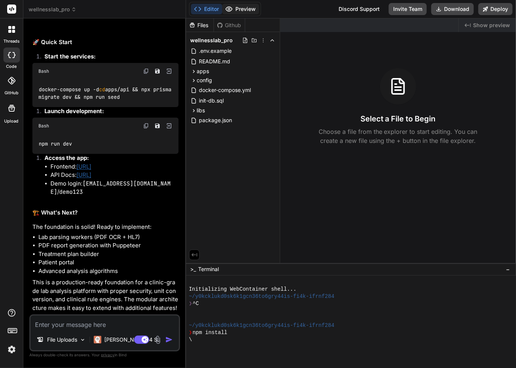
click at [240, 9] on button "Preview" at bounding box center [240, 9] width 37 height 11
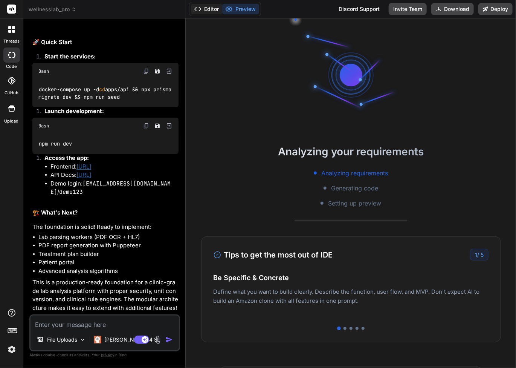
click at [215, 8] on button "Editor" at bounding box center [206, 9] width 31 height 11
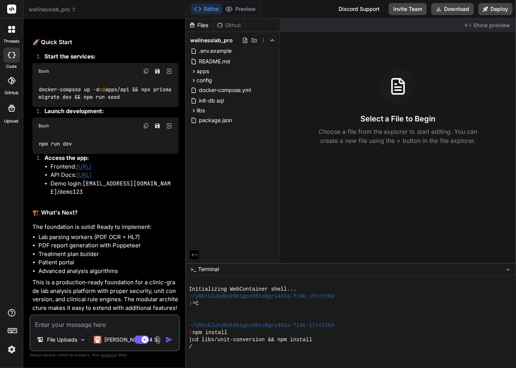
click at [133, 318] on textarea at bounding box center [105, 322] width 148 height 14
paste textarea "Loremipsu Dol Sitamet (CON ADI + EL6) sed DoeiusmoDte Inc (UtlaBO + Etdolore + …"
type textarea "x"
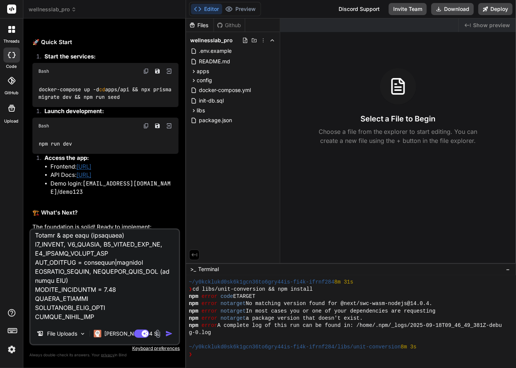
scroll to position [116, 0]
type textarea "Loremipsu Dol Sitamet (CON ADI + EL6) sed DoeiusmoDte Inc (UtlaBO + Etdolore + …"
